Goal: Register for event/course

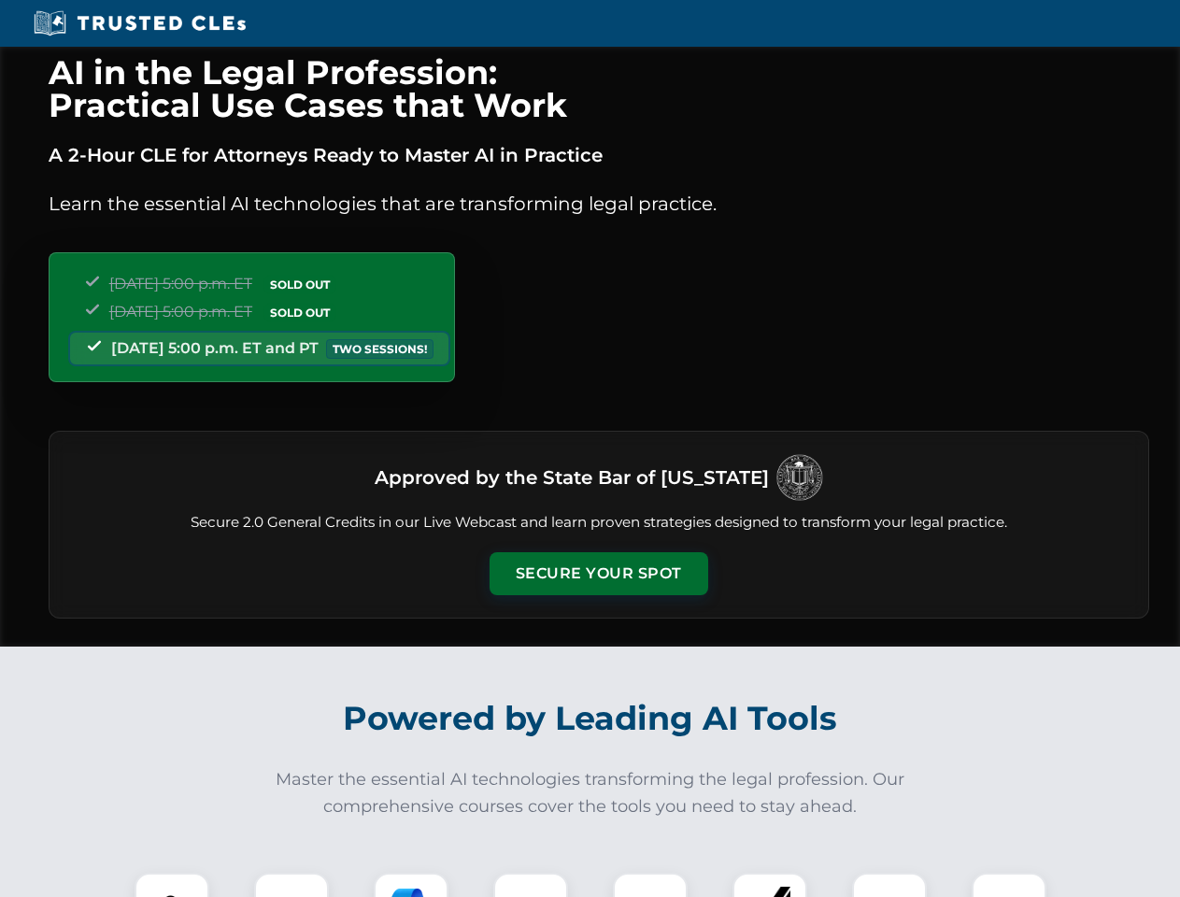
click at [598, 574] on button "Secure Your Spot" at bounding box center [599, 573] width 219 height 43
click at [172, 885] on img at bounding box center [172, 910] width 54 height 54
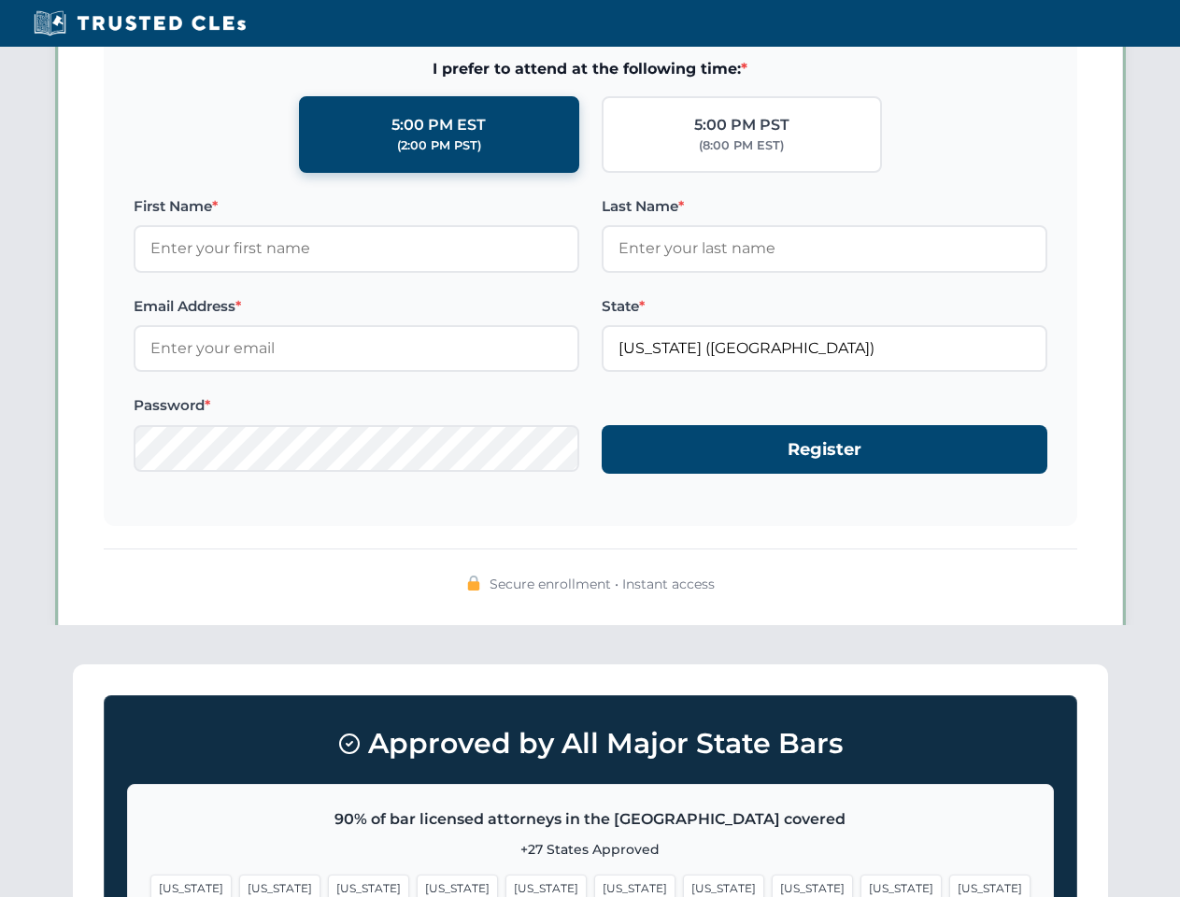
click at [683, 885] on span "[US_STATE]" at bounding box center [723, 887] width 81 height 27
click at [860, 885] on span "[US_STATE]" at bounding box center [900, 887] width 81 height 27
